Goal: Task Accomplishment & Management: Complete application form

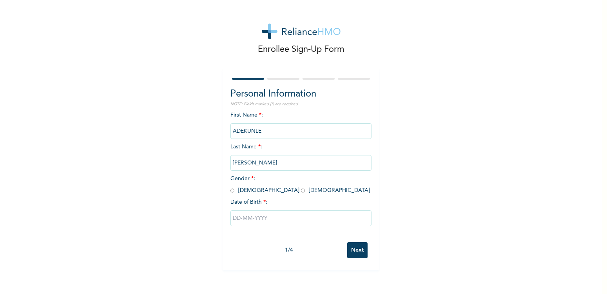
click at [284, 162] on input "[PERSON_NAME]" at bounding box center [300, 163] width 141 height 16
drag, startPoint x: 260, startPoint y: 162, endPoint x: 224, endPoint y: 166, distance: 36.3
click at [230, 166] on input "[PERSON_NAME]" at bounding box center [300, 163] width 141 height 16
click at [287, 165] on input "[PERSON_NAME]" at bounding box center [300, 163] width 141 height 16
click at [260, 164] on input "[PERSON_NAME]" at bounding box center [300, 163] width 141 height 16
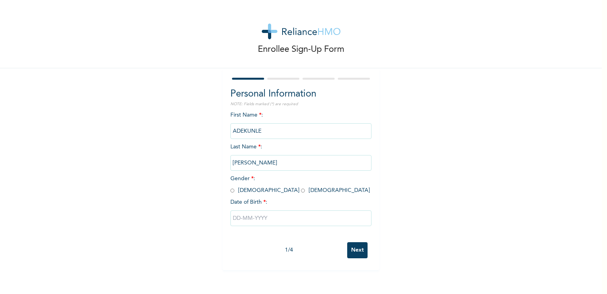
click at [240, 193] on span "Gender * : [DEMOGRAPHIC_DATA] [DEMOGRAPHIC_DATA]" at bounding box center [300, 184] width 140 height 17
click at [230, 191] on input "radio" at bounding box center [232, 190] width 4 height 7
radio input "true"
click at [287, 163] on input "[PERSON_NAME]" at bounding box center [300, 163] width 141 height 16
drag, startPoint x: 287, startPoint y: 163, endPoint x: 221, endPoint y: 162, distance: 65.5
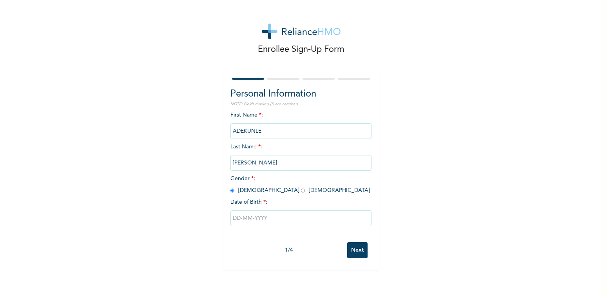
click at [230, 162] on input "[PERSON_NAME]" at bounding box center [300, 163] width 141 height 16
click at [348, 176] on div "First Name * : [PERSON_NAME] Last Name * : [PERSON_NAME] Gender * : [DEMOGRAPHI…" at bounding box center [300, 174] width 141 height 127
click at [299, 161] on input "[PERSON_NAME]" at bounding box center [300, 163] width 141 height 16
click at [409, 208] on div "Enrollee Sign-Up Form Personal Information NOTE: Fields marked (*) are required…" at bounding box center [301, 135] width 602 height 270
click at [265, 214] on input "text" at bounding box center [300, 218] width 141 height 16
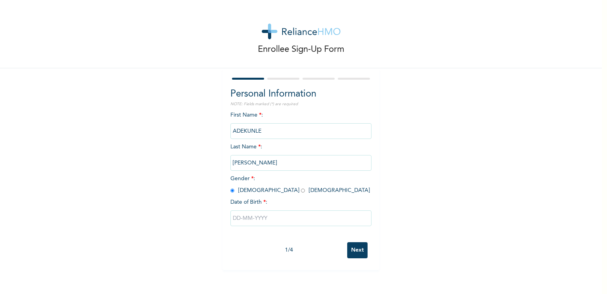
select select "7"
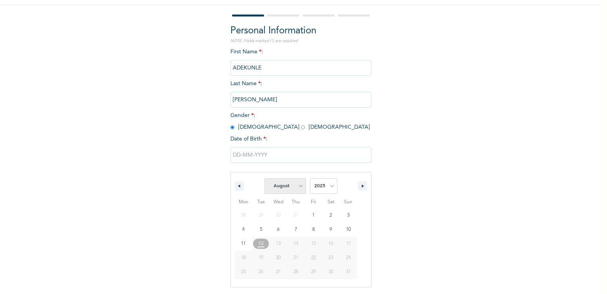
scroll to position [64, 0]
type input "[DATE]"
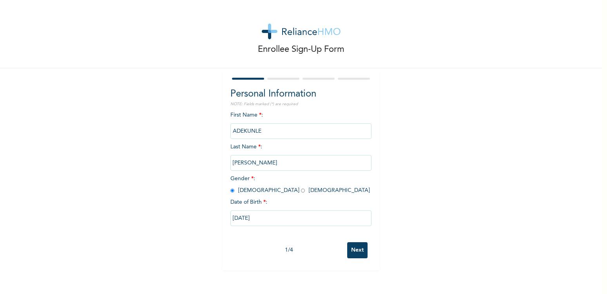
scroll to position [0, 0]
click at [277, 216] on input "[DATE]" at bounding box center [300, 218] width 141 height 16
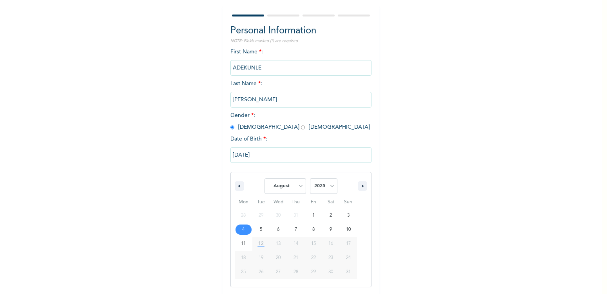
scroll to position [64, 0]
select select "3"
click option "April" at bounding box center [0, 0] width 0 height 0
select select "1994"
click option "1994" at bounding box center [0, 0] width 0 height 0
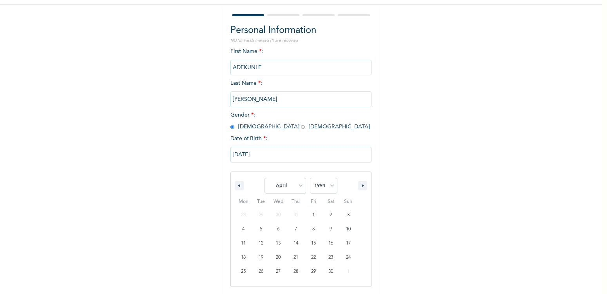
scroll to position [0, 0]
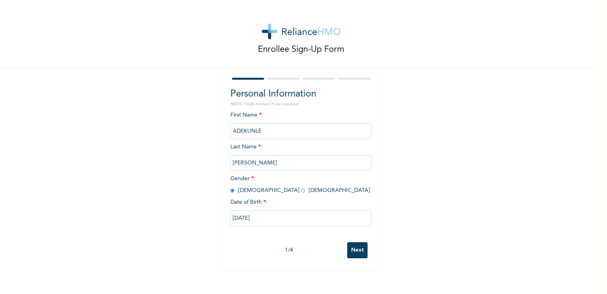
drag, startPoint x: 602, startPoint y: 123, endPoint x: 596, endPoint y: 164, distance: 41.2
click at [596, 164] on div "Enrollee Sign-Up Form Personal Information NOTE: Fields marked (*) are required…" at bounding box center [303, 147] width 607 height 294
click at [234, 215] on input "[DATE]" at bounding box center [300, 218] width 141 height 16
select select "7"
click at [235, 218] on input "[DATE]" at bounding box center [300, 218] width 141 height 16
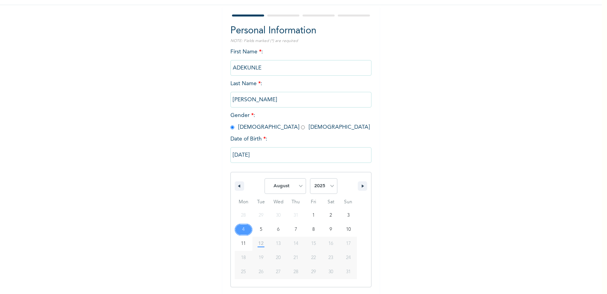
scroll to position [64, 0]
select select "3"
click option "April" at bounding box center [0, 0] width 0 height 0
select select "1994"
click option "1994" at bounding box center [0, 0] width 0 height 0
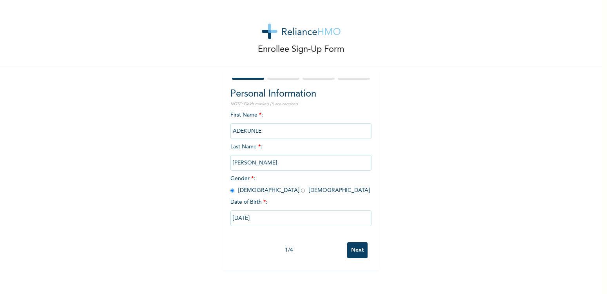
scroll to position [0, 0]
drag, startPoint x: 597, startPoint y: 141, endPoint x: 586, endPoint y: 194, distance: 54.5
click at [586, 194] on div "Enrollee Sign-Up Form Personal Information NOTE: Fields marked (*) are required…" at bounding box center [301, 147] width 602 height 294
click at [361, 249] on input "Next" at bounding box center [357, 250] width 20 height 16
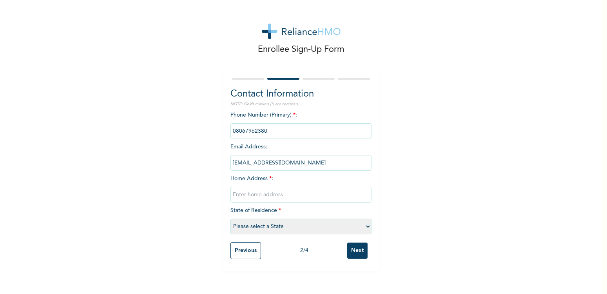
click at [278, 118] on span "Phone Number (Primary) * :" at bounding box center [300, 123] width 141 height 22
click at [289, 115] on span "Phone Number (Primary) * :" at bounding box center [300, 123] width 141 height 22
click at [283, 114] on span "Phone Number (Primary) * :" at bounding box center [300, 123] width 141 height 22
click at [269, 129] on input "phone" at bounding box center [300, 131] width 141 height 16
click at [268, 131] on input "phone" at bounding box center [300, 131] width 141 height 16
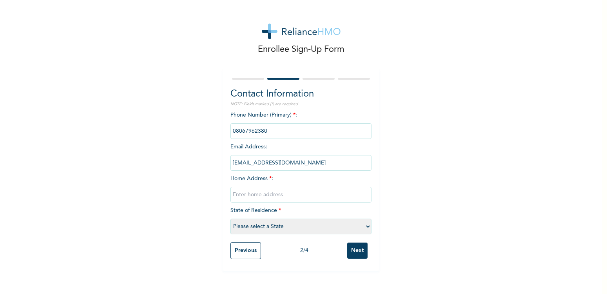
click at [267, 131] on input "phone" at bounding box center [300, 131] width 141 height 16
click at [263, 131] on input "phone" at bounding box center [300, 131] width 141 height 16
click at [431, 87] on div "Enrollee Sign-Up Form Contact Information NOTE: Fields marked (*) are required …" at bounding box center [301, 135] width 602 height 270
